Goal: Subscribe to service/newsletter

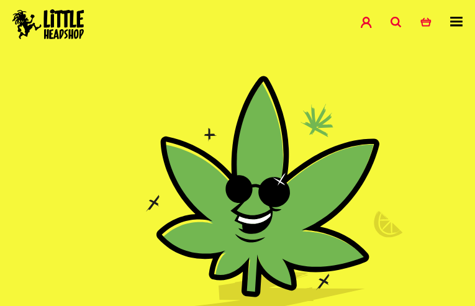
type input "VnBlBoposibSiA"
type input "[EMAIL_ADDRESS][DOMAIN_NAME]"
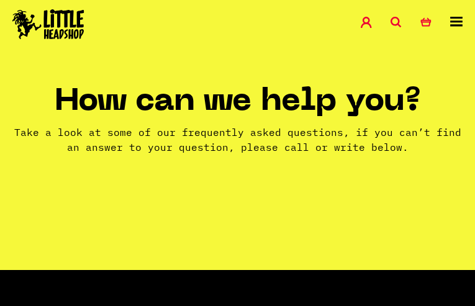
type input "cOOAnnFHaHL"
type input "[EMAIL_ADDRESS][DOMAIN_NAME]"
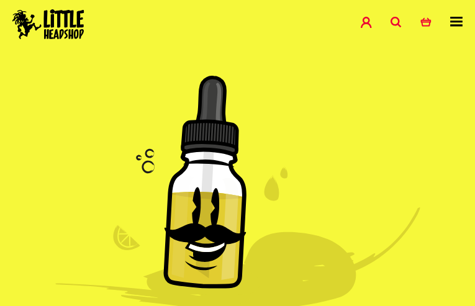
type input "ZBoYTTJRaYH"
type input "[EMAIL_ADDRESS][DOMAIN_NAME]"
